Goal: Information Seeking & Learning: Check status

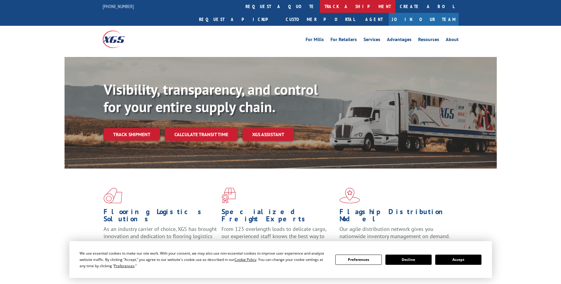
click at [320, 7] on link "track a shipment" at bounding box center [357, 6] width 75 height 13
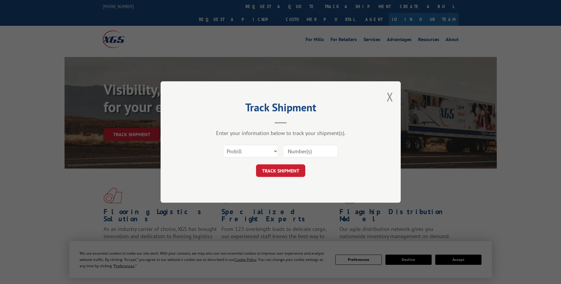
click at [310, 152] on input at bounding box center [310, 151] width 55 height 13
paste input "16779607"
type input "16779607"
click at [279, 171] on button "TRACK SHIPMENT" at bounding box center [280, 170] width 49 height 13
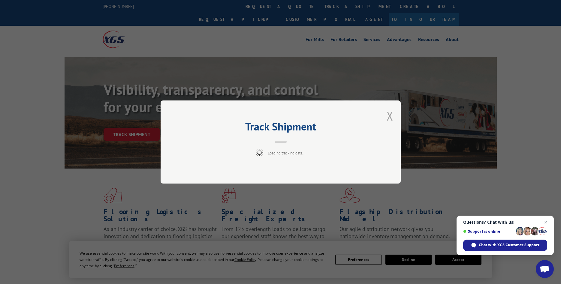
click at [390, 114] on button "Close modal" at bounding box center [389, 116] width 7 height 16
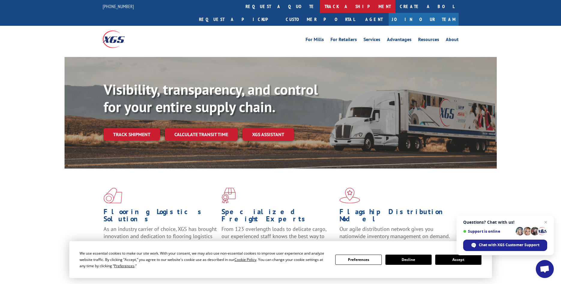
click at [320, 7] on link "track a shipment" at bounding box center [357, 6] width 75 height 13
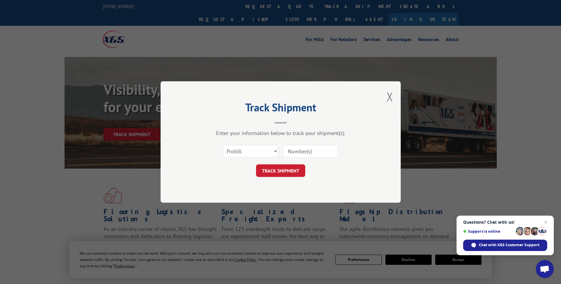
click at [312, 149] on input at bounding box center [310, 151] width 55 height 13
paste input "16779607"
type input "16779607"
click at [282, 172] on button "TRACK SHIPMENT" at bounding box center [280, 170] width 49 height 13
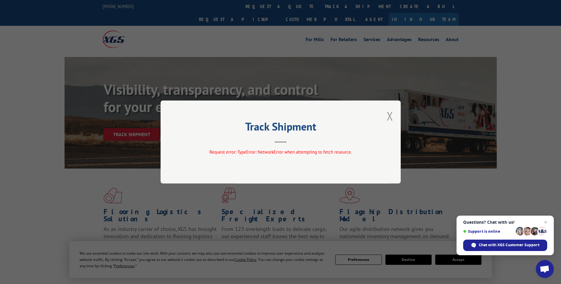
click at [389, 115] on button "Close modal" at bounding box center [389, 116] width 7 height 16
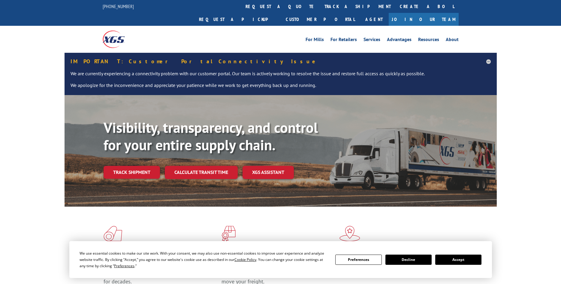
click at [320, 2] on link "track a shipment" at bounding box center [357, 6] width 75 height 13
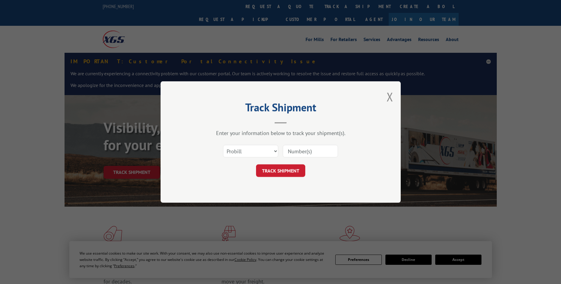
click at [321, 148] on input at bounding box center [310, 151] width 55 height 13
paste input "16779607"
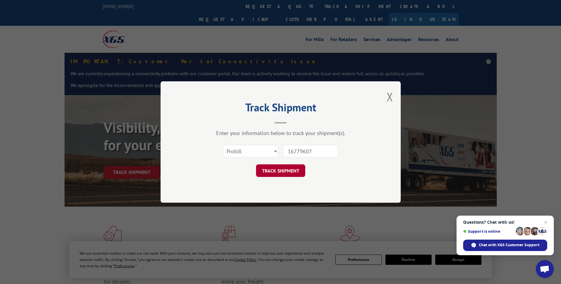
type input "16779607"
click at [286, 171] on button "TRACK SHIPMENT" at bounding box center [280, 170] width 49 height 13
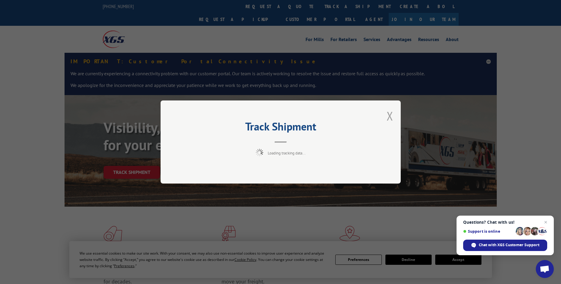
click at [390, 116] on button "Close modal" at bounding box center [389, 116] width 7 height 16
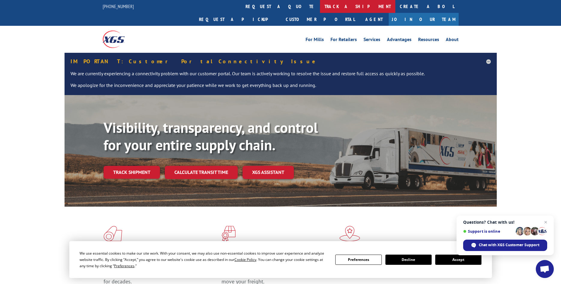
click at [320, 10] on link "track a shipment" at bounding box center [357, 6] width 75 height 13
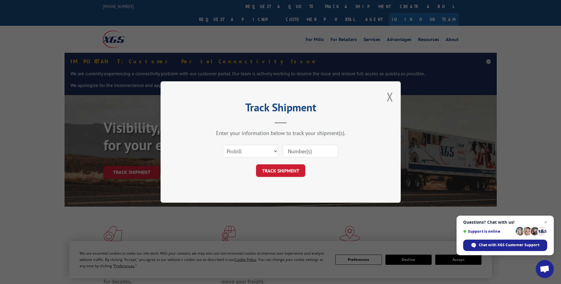
click at [321, 149] on input at bounding box center [310, 151] width 55 height 13
type input "16779607"
click at [287, 173] on button "TRACK SHIPMENT" at bounding box center [280, 170] width 49 height 13
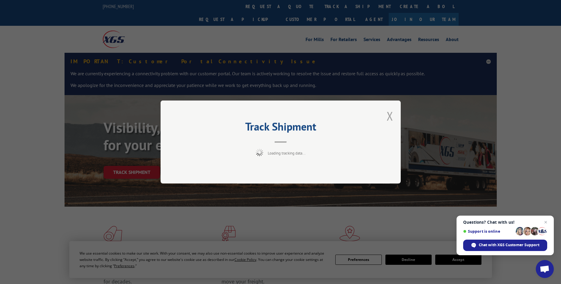
click at [391, 114] on button "Close modal" at bounding box center [389, 116] width 7 height 16
